Goal: Task Accomplishment & Management: Use online tool/utility

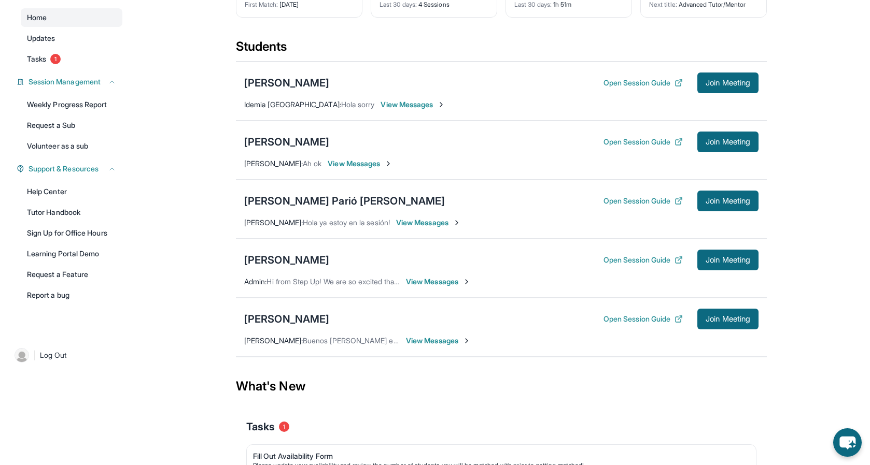
scroll to position [93, 0]
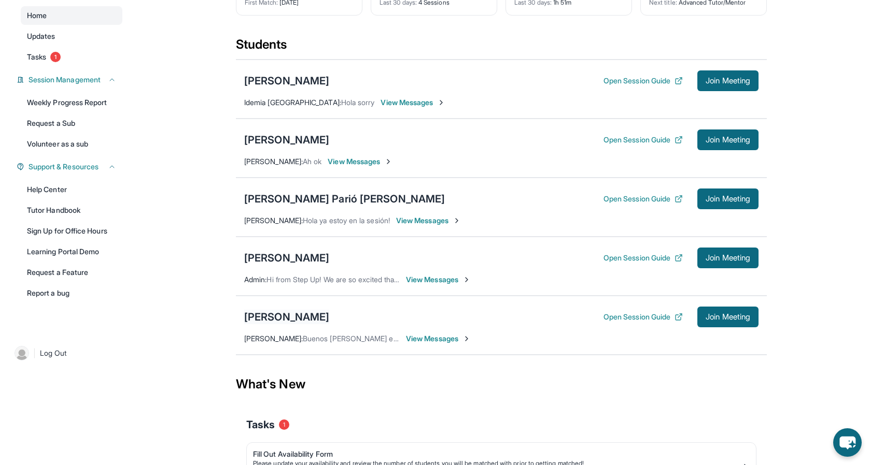
click at [300, 319] on div "[PERSON_NAME]" at bounding box center [286, 317] width 85 height 15
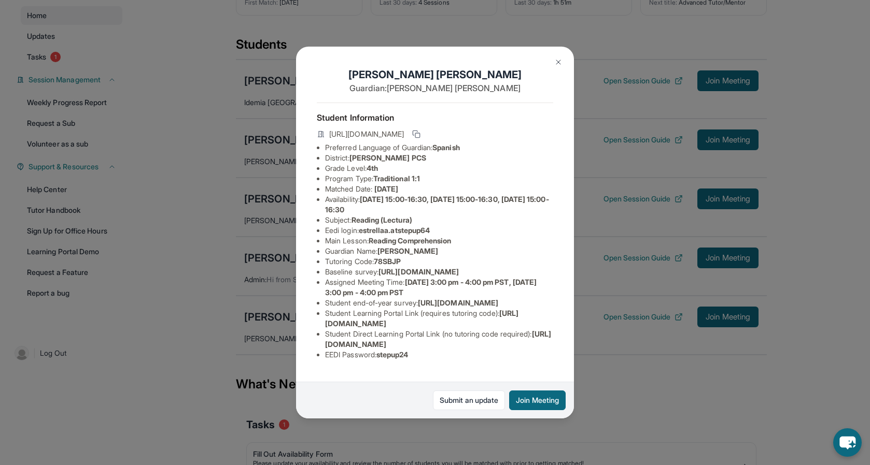
scroll to position [63, 0]
click at [560, 60] on img at bounding box center [558, 62] width 8 height 8
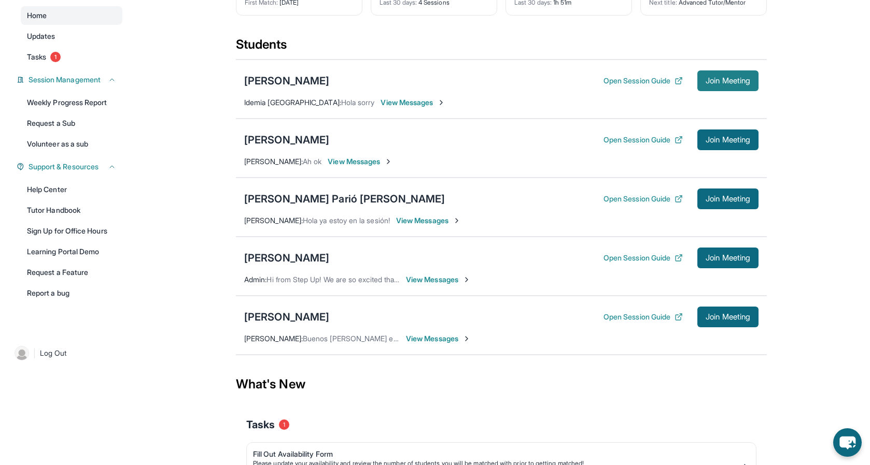
click at [708, 78] on span "Join Meeting" at bounding box center [727, 81] width 45 height 6
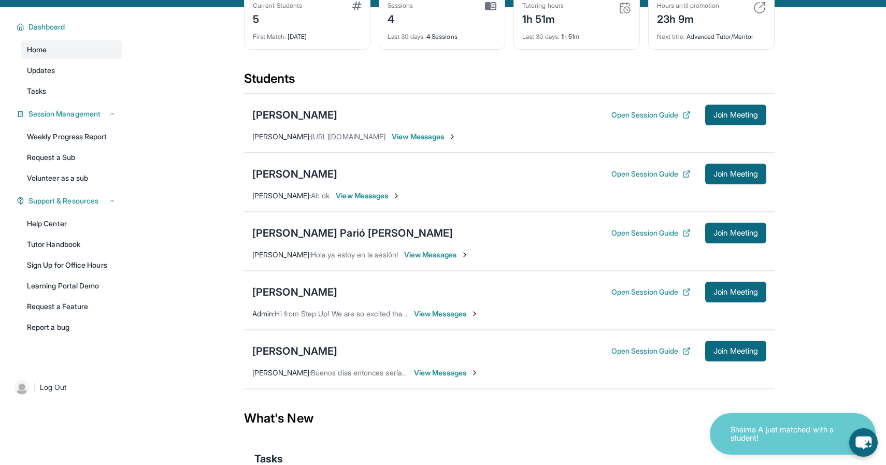
scroll to position [60, 0]
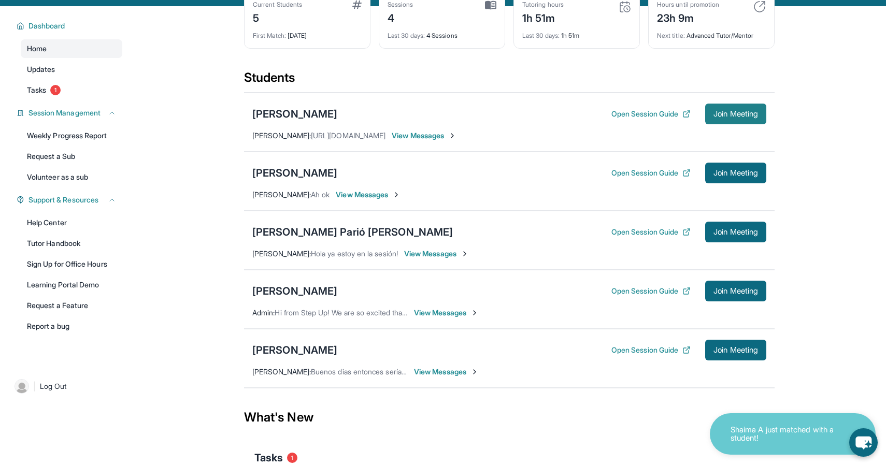
click at [733, 115] on span "Join Meeting" at bounding box center [736, 114] width 45 height 6
